Goal: Task Accomplishment & Management: Manage account settings

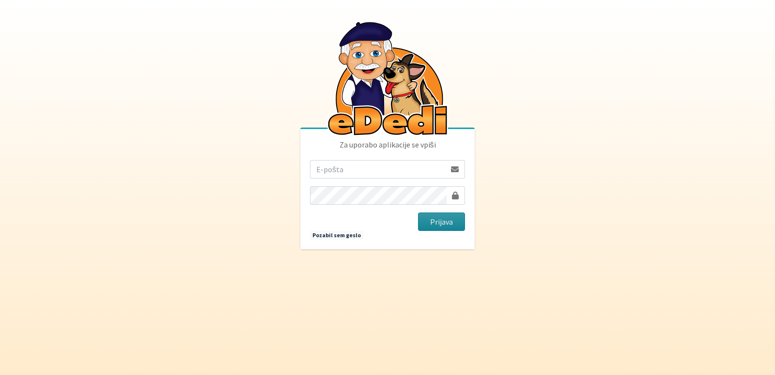
type input "[EMAIL_ADDRESS][PERSON_NAME][DOMAIN_NAME]"
click at [438, 221] on button "Prijava" at bounding box center [441, 221] width 47 height 18
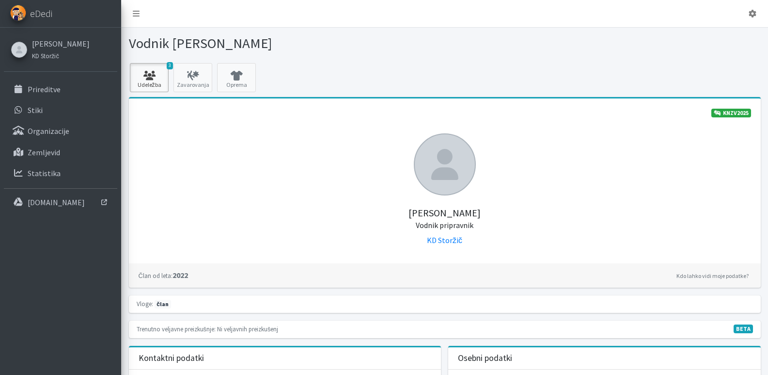
click at [158, 83] on link "3 Udeležba" at bounding box center [149, 77] width 39 height 29
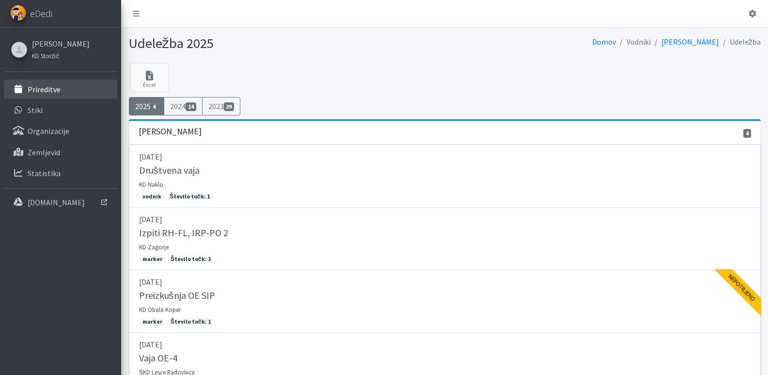
click at [40, 86] on p "Prireditve" at bounding box center [44, 89] width 33 height 10
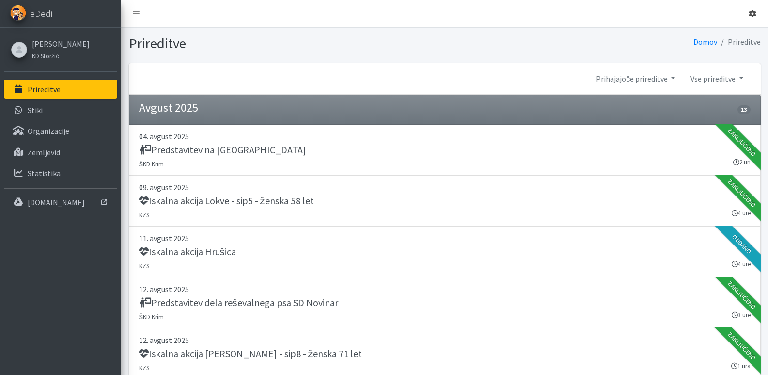
click at [754, 14] on icon at bounding box center [753, 14] width 8 height 8
click at [706, 37] on link "Odjavi se" at bounding box center [725, 37] width 77 height 16
